Goal: Information Seeking & Learning: Learn about a topic

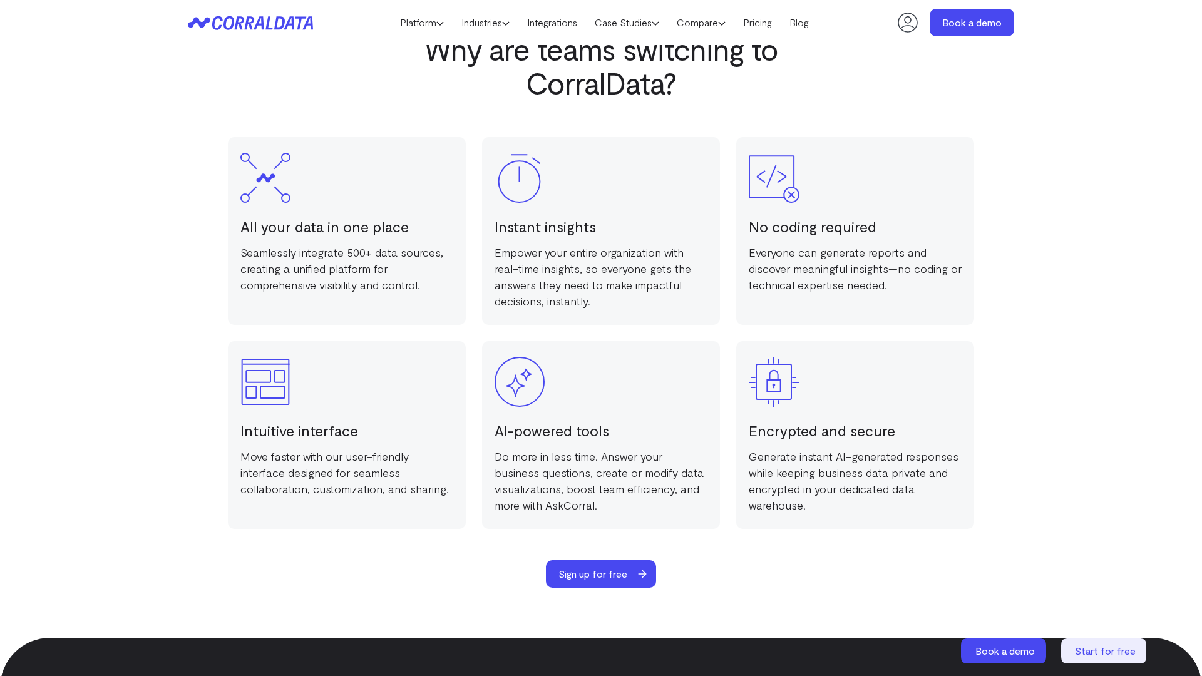
scroll to position [2437, 0]
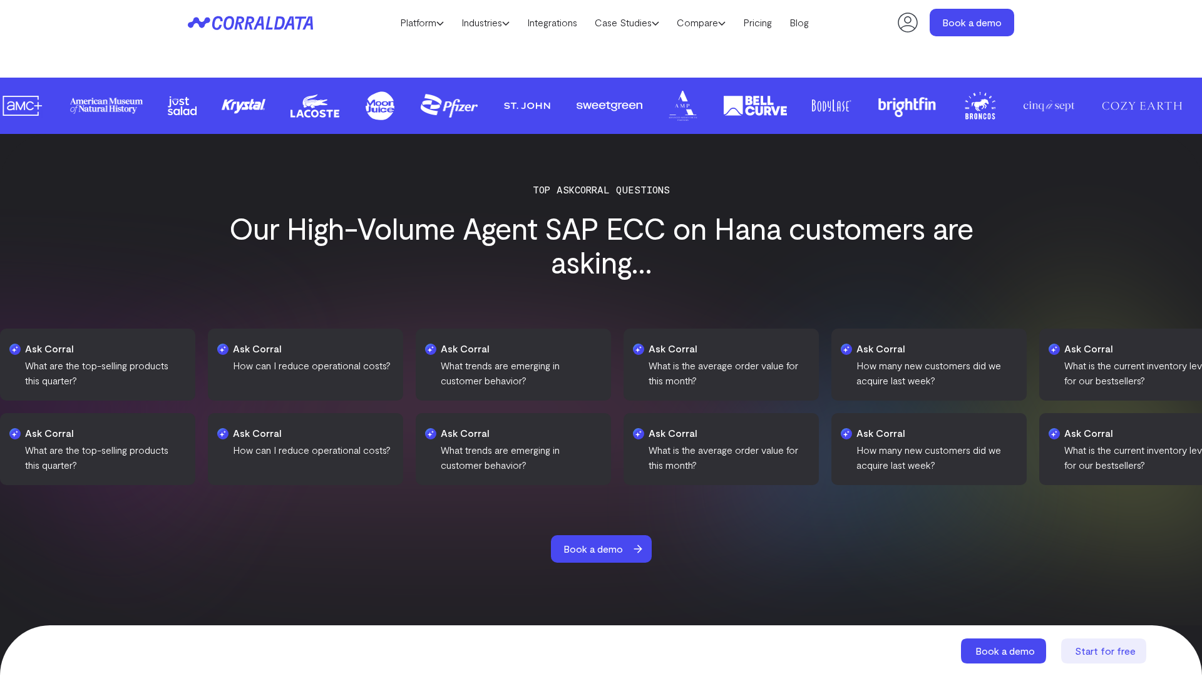
scroll to position [1827, 0]
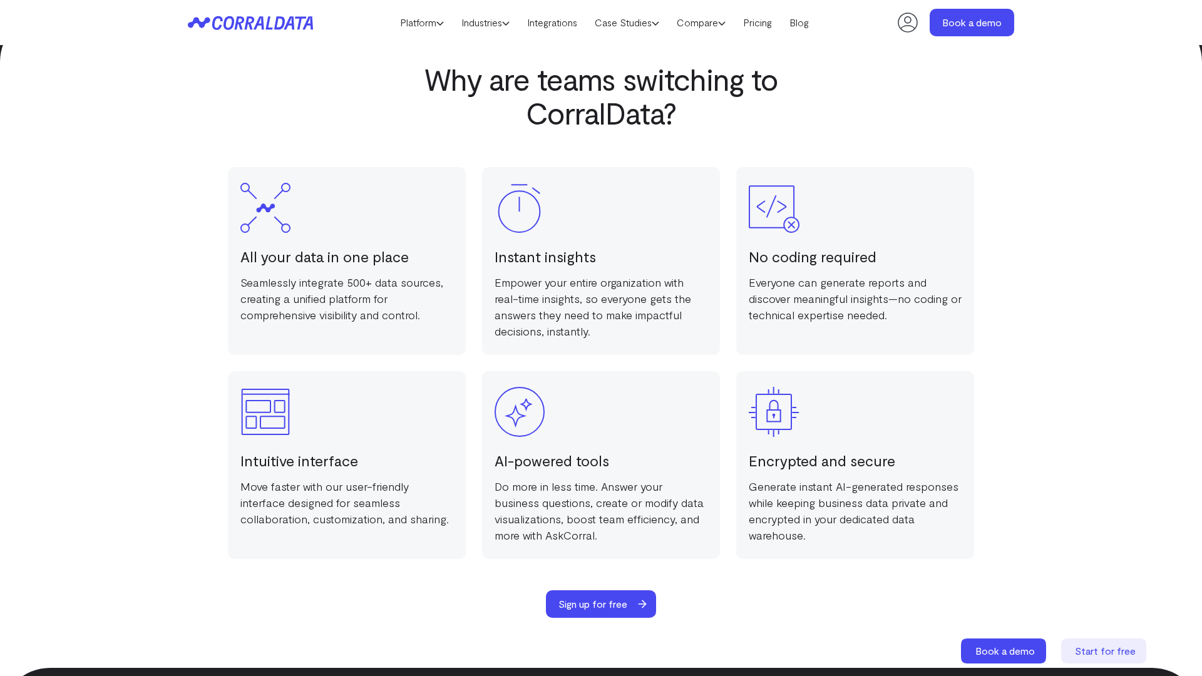
scroll to position [2437, 0]
